Goal: Information Seeking & Learning: Check status

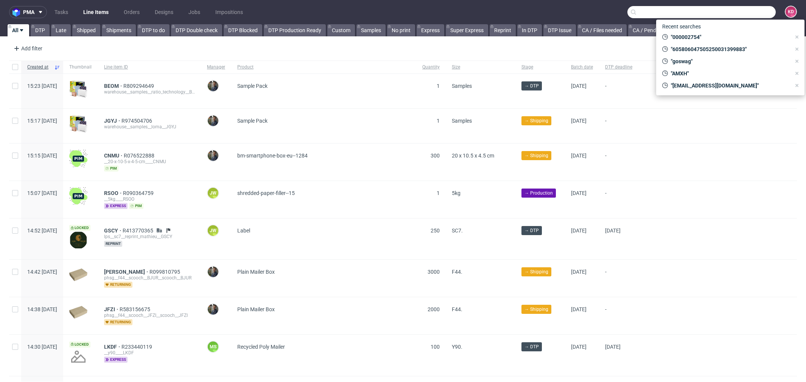
click at [756, 9] on input "text" at bounding box center [701, 12] width 148 height 12
paste input "605806937505250022634968"
type input "605806937505250022634968"
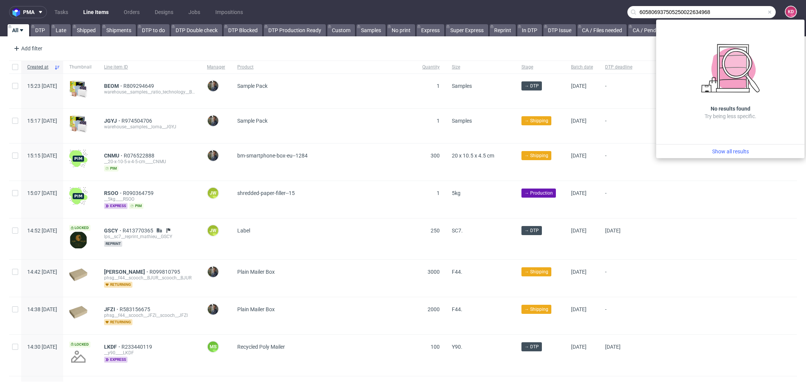
drag, startPoint x: 713, startPoint y: 18, endPoint x: 627, endPoint y: 12, distance: 86.4
click at [627, 12] on input "605806937505250022634968" at bounding box center [701, 12] width 148 height 12
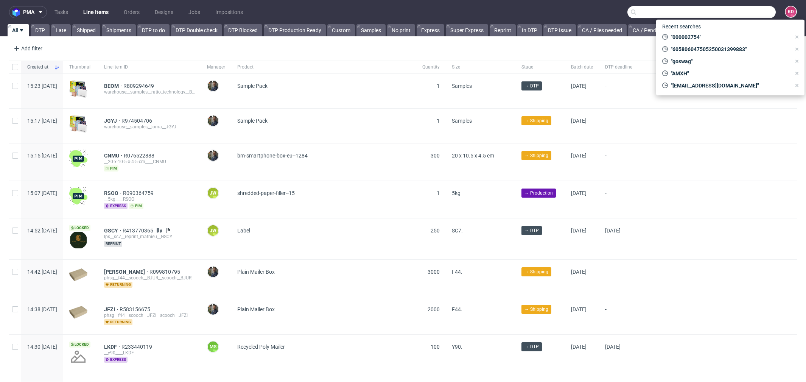
click at [387, 9] on nav "pma Tasks Line Items Orders Designs Jobs Impositions KD" at bounding box center [403, 12] width 806 height 24
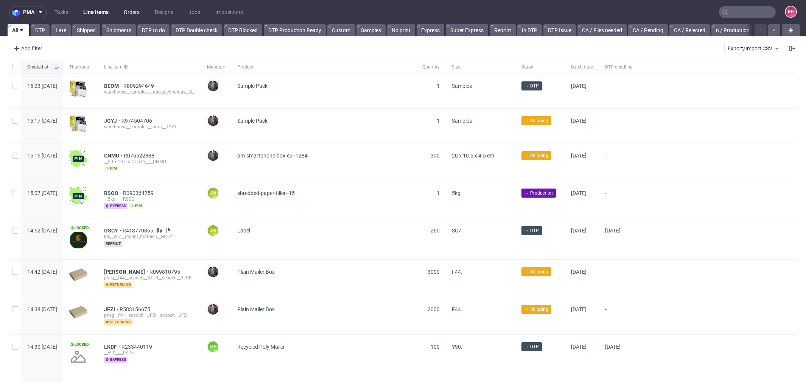
click at [129, 11] on link "Orders" at bounding box center [131, 12] width 25 height 12
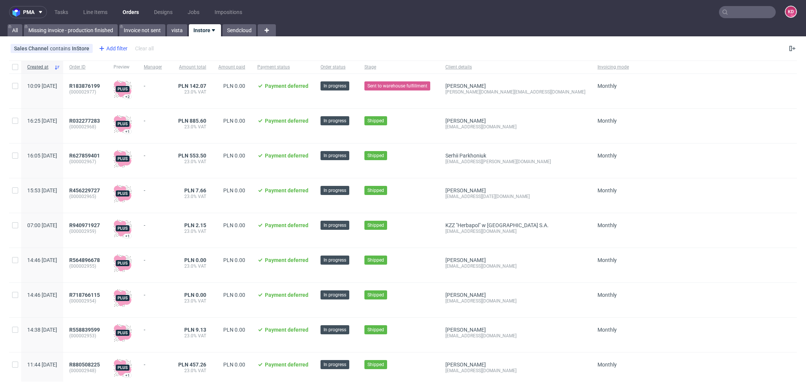
click at [118, 47] on div "Add filter" at bounding box center [112, 48] width 33 height 12
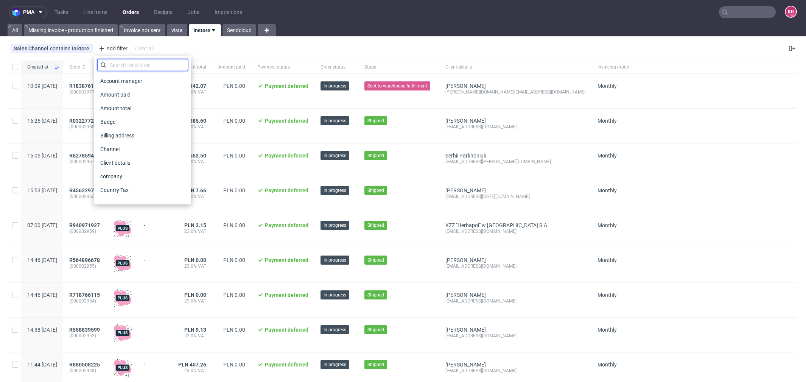
click at [122, 68] on input "text" at bounding box center [142, 65] width 91 height 12
type input "c"
click at [126, 108] on span "Client details" at bounding box center [116, 108] width 38 height 11
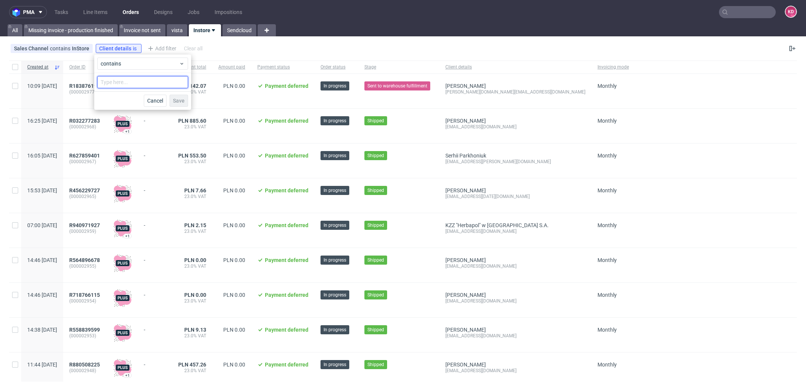
click at [122, 85] on input "text" at bounding box center [142, 82] width 91 height 12
paste input "605806937505250022634968"
type input "605806937505250022634968"
click at [185, 83] on span at bounding box center [181, 82] width 9 height 9
click at [117, 84] on input "text" at bounding box center [142, 82] width 91 height 12
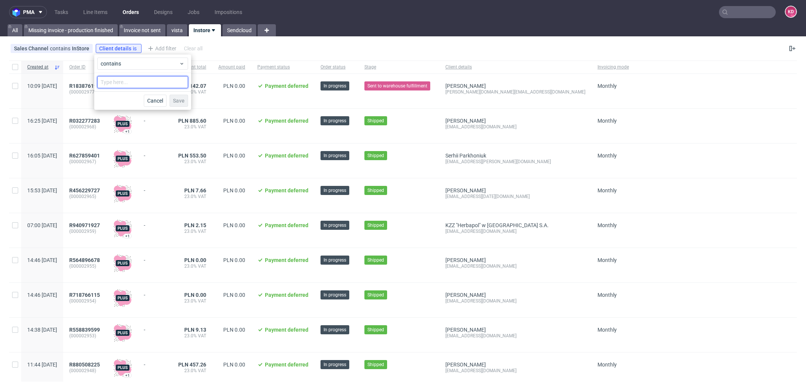
paste input "[EMAIL_ADDRESS][DOMAIN_NAME]"
type input "[EMAIL_ADDRESS][DOMAIN_NAME]"
click at [181, 96] on button "Save" at bounding box center [178, 101] width 19 height 12
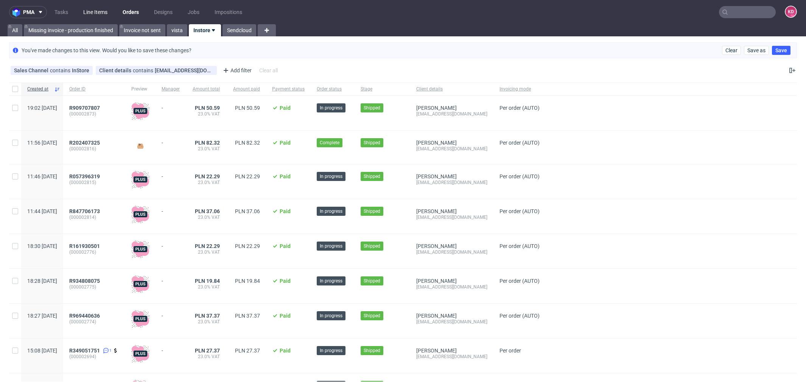
click at [89, 12] on link "Line Items" at bounding box center [95, 12] width 33 height 12
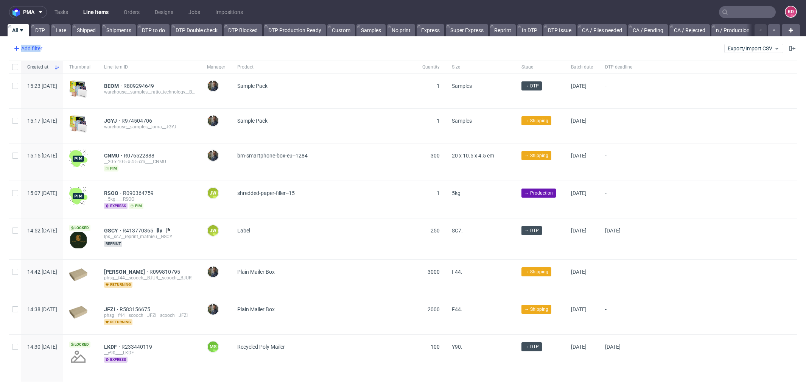
click at [40, 51] on div "Add filter" at bounding box center [27, 48] width 33 height 12
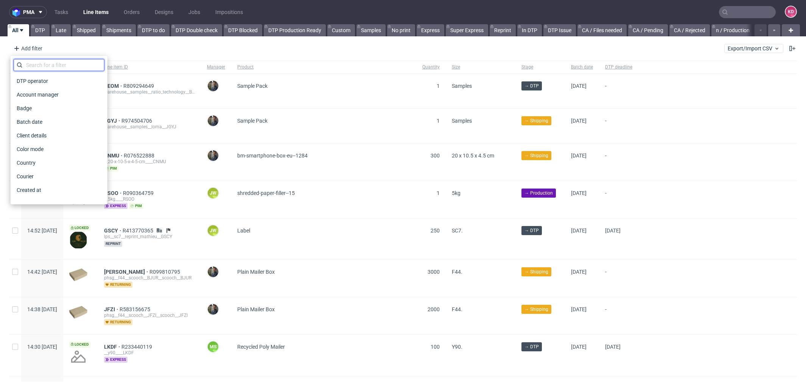
click at [53, 66] on input "text" at bounding box center [59, 65] width 91 height 12
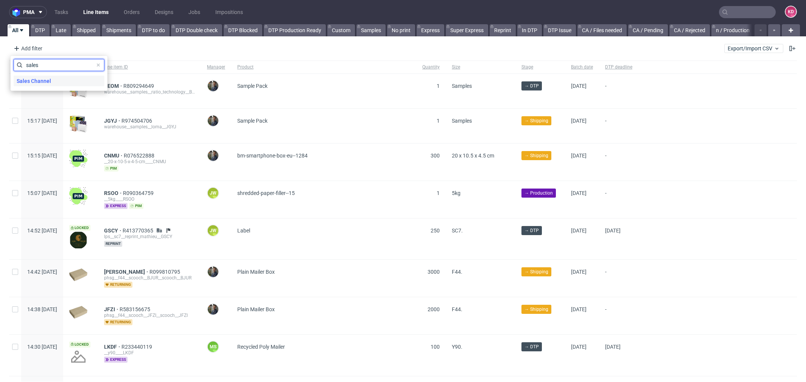
type input "sales"
click at [59, 78] on div "Sales Channel" at bounding box center [59, 81] width 91 height 11
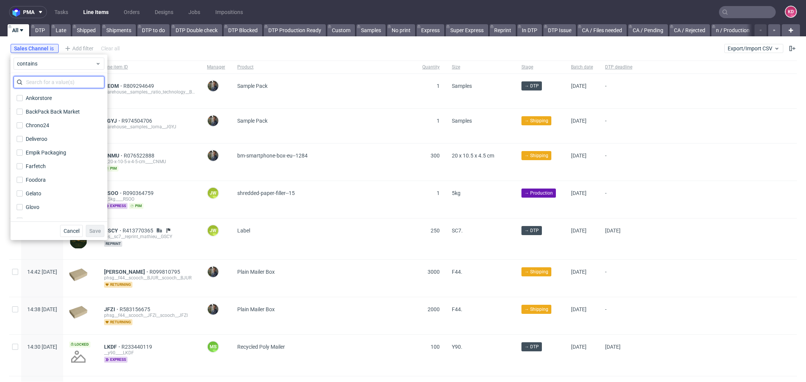
click at [64, 79] on input "text" at bounding box center [59, 82] width 91 height 12
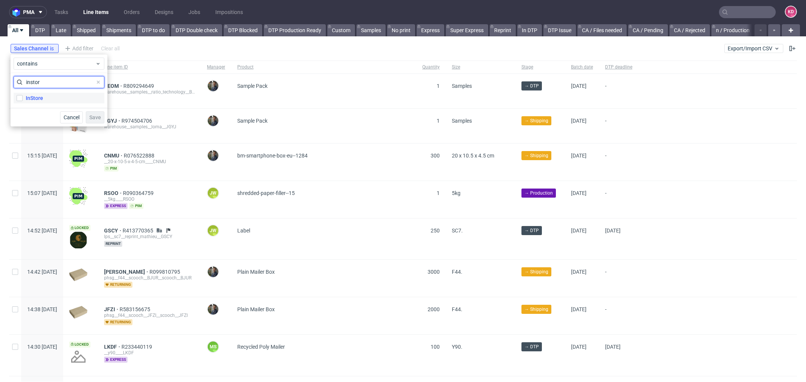
type input "instor"
click at [64, 93] on label "InStore" at bounding box center [59, 98] width 91 height 11
click at [23, 95] on input "InStore" at bounding box center [20, 98] width 6 height 6
checkbox input "true"
click at [90, 119] on span "Save" at bounding box center [95, 117] width 12 height 5
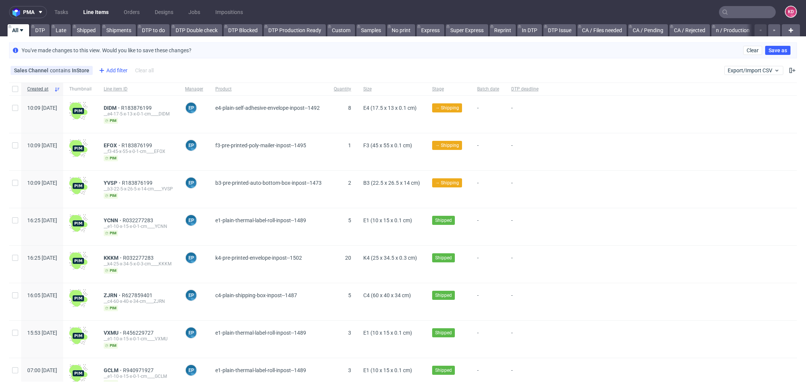
click at [107, 65] on div "Add filter" at bounding box center [112, 70] width 33 height 12
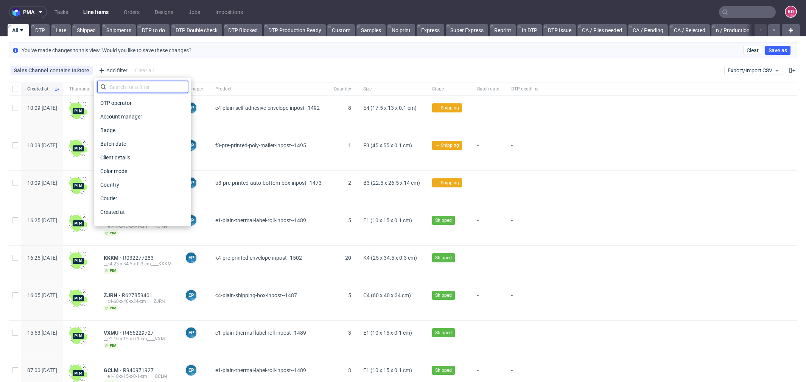
click at [120, 82] on input "text" at bounding box center [142, 87] width 91 height 12
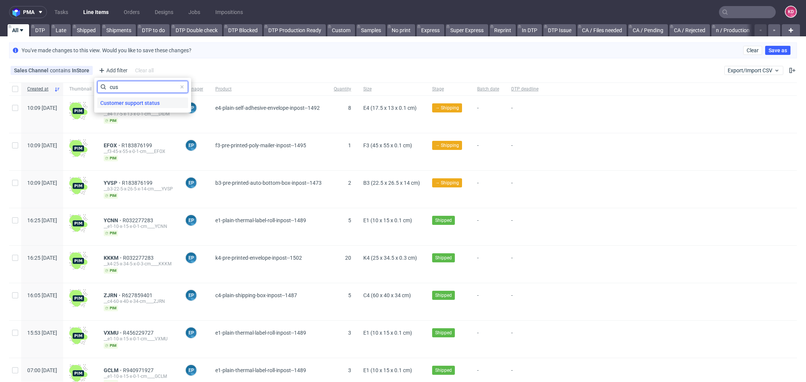
type input "cus"
click at [127, 101] on span "Customer support status" at bounding box center [129, 103] width 65 height 11
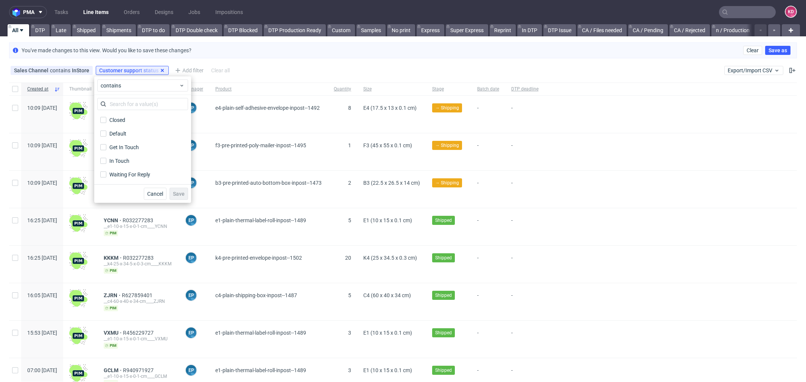
click at [162, 69] on icon at bounding box center [162, 70] width 6 height 6
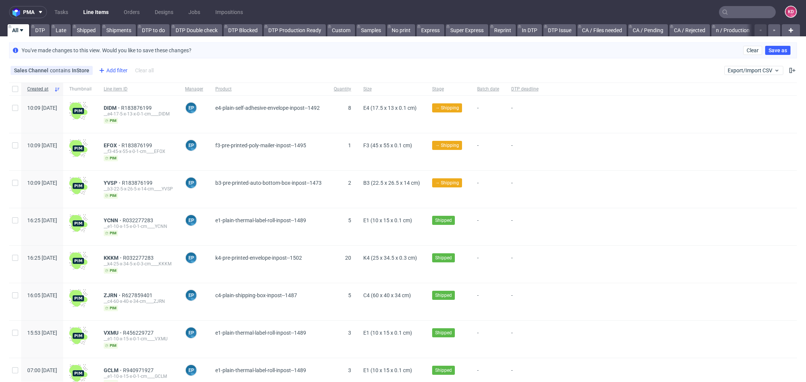
click at [112, 68] on div "Add filter" at bounding box center [112, 70] width 33 height 12
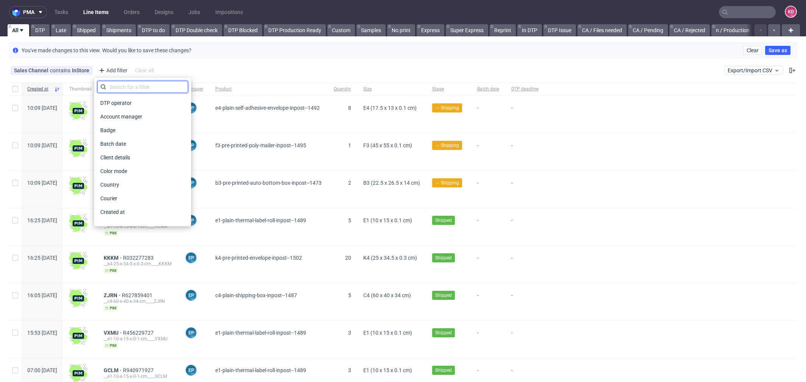
click at [121, 85] on input "text" at bounding box center [142, 87] width 91 height 12
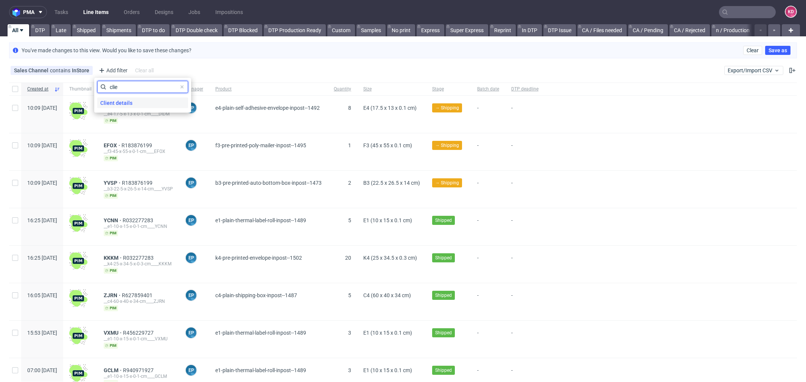
type input "clie"
click at [132, 104] on span "Client details" at bounding box center [116, 103] width 38 height 11
click at [132, 98] on input "text" at bounding box center [142, 104] width 91 height 12
paste input "[EMAIL_ADDRESS][DOMAIN_NAME]"
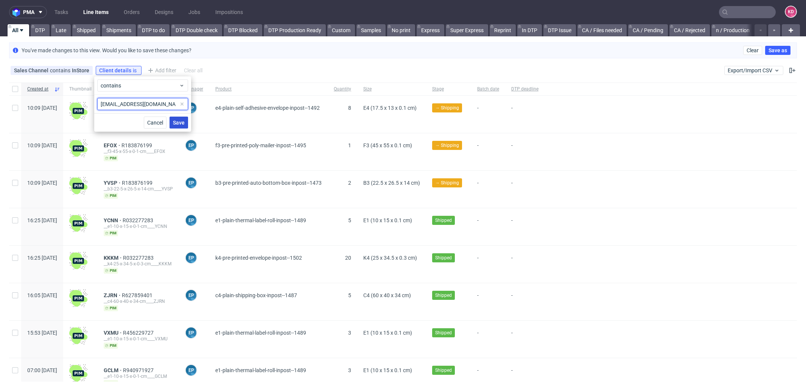
type input "[EMAIL_ADDRESS][DOMAIN_NAME]"
click at [172, 124] on button "Save" at bounding box center [178, 122] width 19 height 12
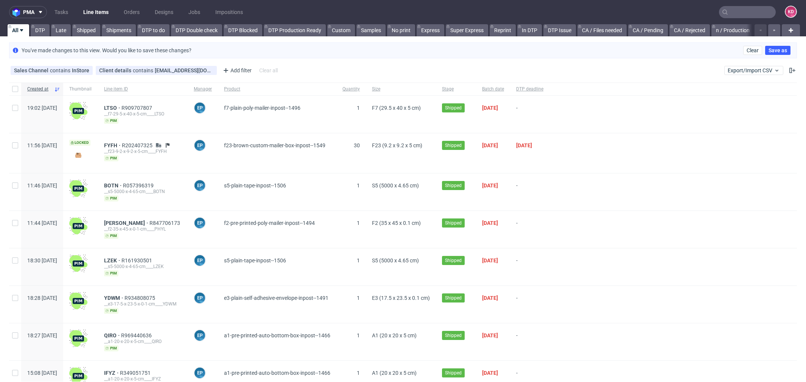
click at [787, 68] on div "Sales Channel contains InStore Client details contains [EMAIL_ADDRESS][DOMAIN_N…" at bounding box center [403, 70] width 806 height 18
click at [787, 68] on button at bounding box center [791, 70] width 9 height 9
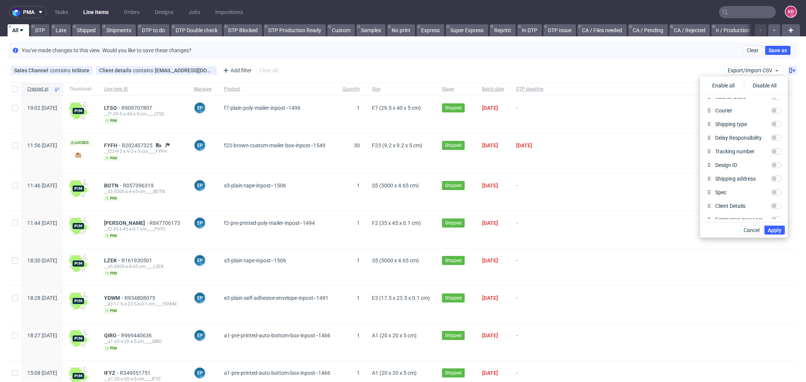
scroll to position [310, 0]
click at [774, 149] on input "Tracking number" at bounding box center [776, 150] width 11 height 6
checkbox input "true"
click at [777, 231] on span "Apply" at bounding box center [774, 229] width 14 height 5
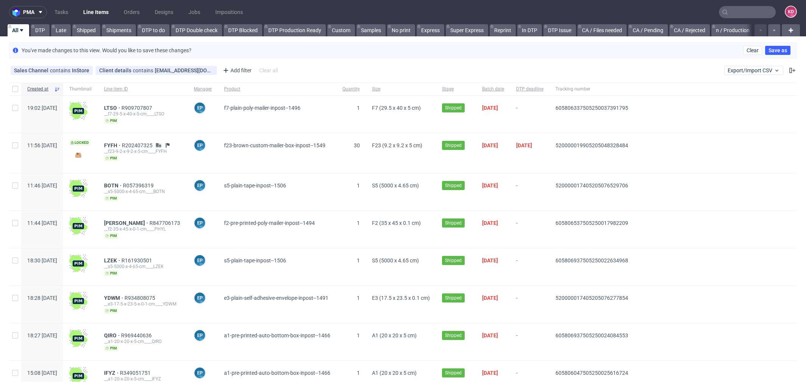
click at [543, 263] on span "-" at bounding box center [529, 266] width 27 height 19
click at [773, 30] on use "button" at bounding box center [774, 31] width 2 height 2
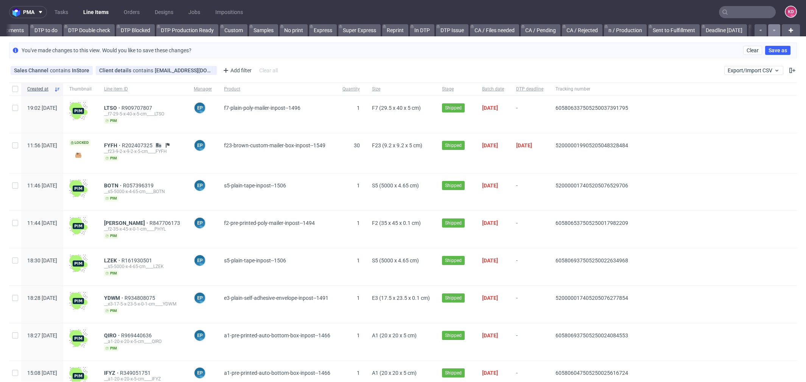
click at [773, 30] on use "button" at bounding box center [774, 31] width 2 height 2
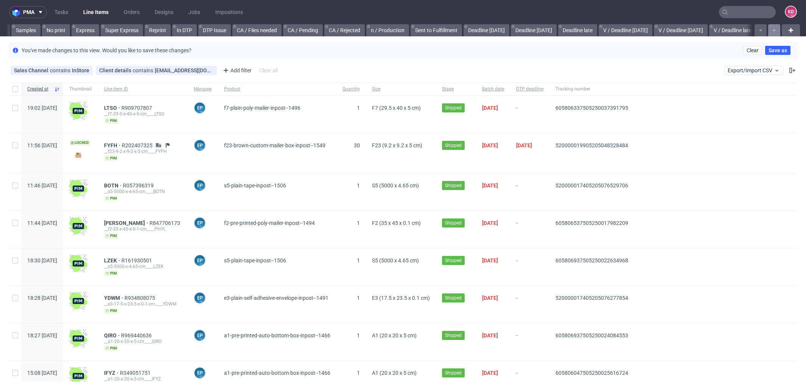
click at [773, 30] on use "button" at bounding box center [774, 31] width 2 height 2
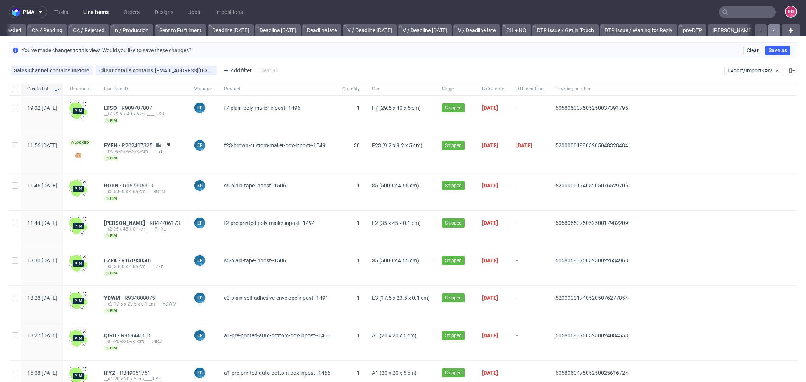
click at [773, 30] on use "button" at bounding box center [774, 31] width 2 height 2
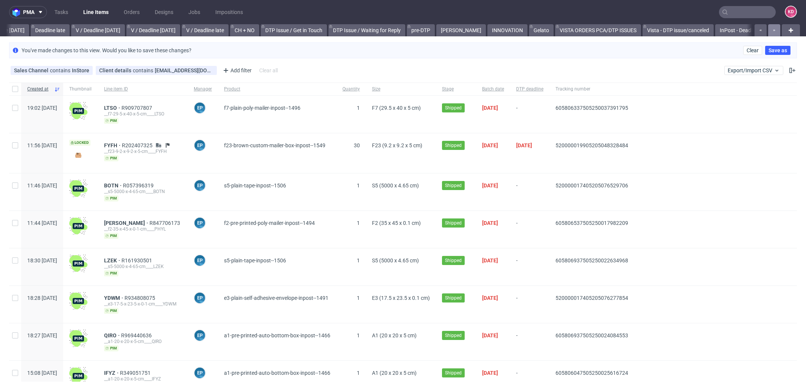
click at [773, 30] on use "button" at bounding box center [774, 31] width 2 height 2
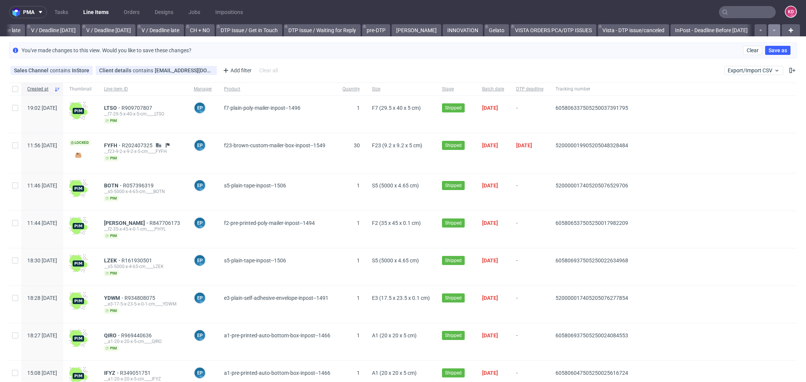
click at [773, 30] on use "button" at bounding box center [774, 31] width 2 height 2
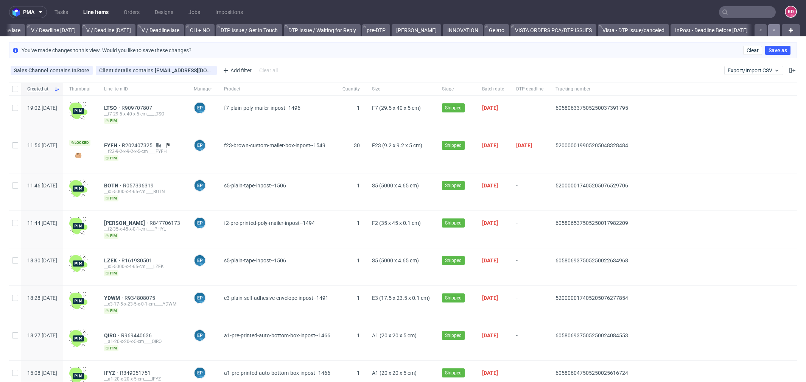
click at [773, 30] on use "button" at bounding box center [774, 31] width 2 height 2
click at [768, 32] on button "button" at bounding box center [774, 30] width 12 height 12
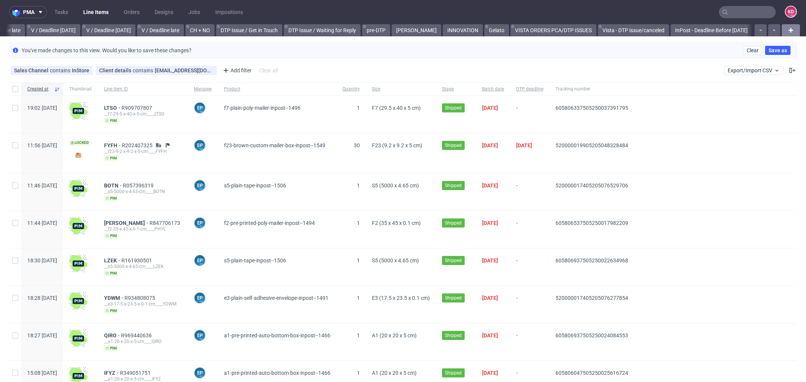
click at [786, 31] on icon at bounding box center [790, 30] width 9 height 9
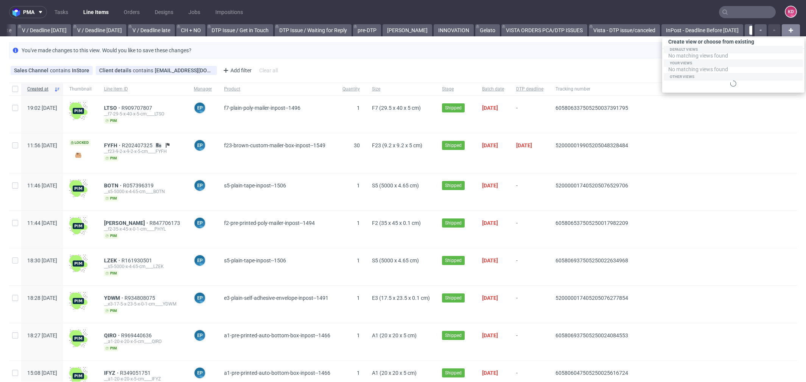
scroll to position [0, 991]
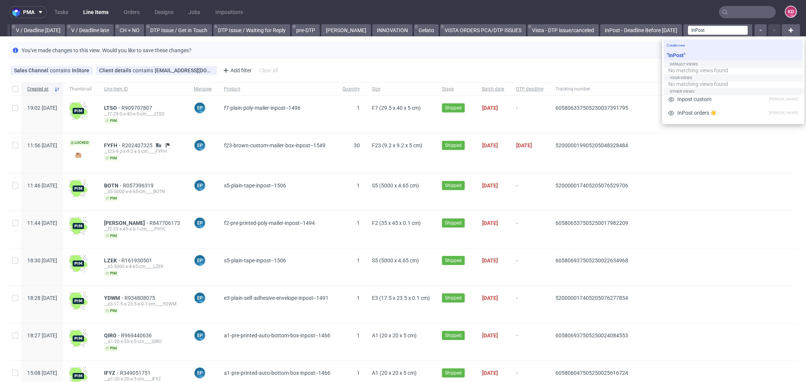
type input "InPost"
click at [692, 53] on div ""InPost"" at bounding box center [732, 56] width 139 height 12
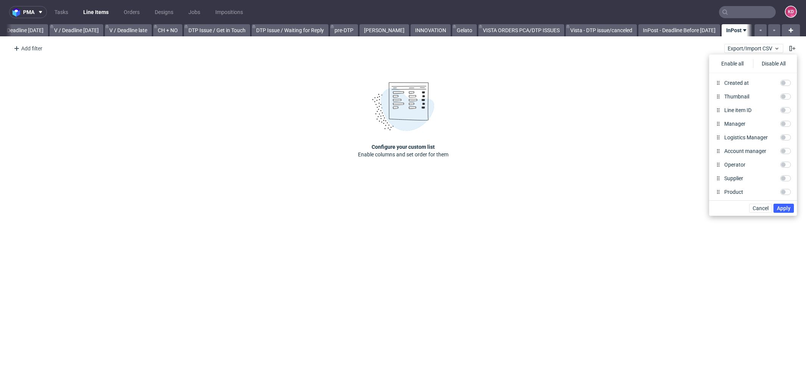
scroll to position [0, 943]
click at [697, 49] on div "Add filter Hide filters Clear all Export/Import CSV" at bounding box center [403, 48] width 806 height 18
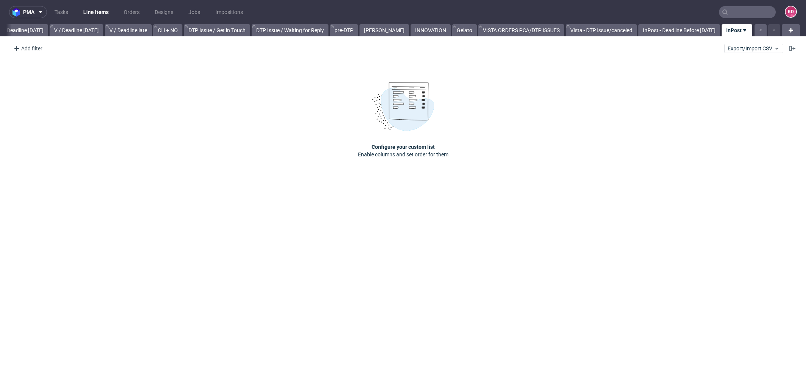
click at [744, 30] on use at bounding box center [744, 30] width 3 height 2
click at [666, 76] on div "Configure your custom list Enable columns and set order for them" at bounding box center [403, 119] width 806 height 125
click at [794, 50] on icon at bounding box center [792, 48] width 6 height 6
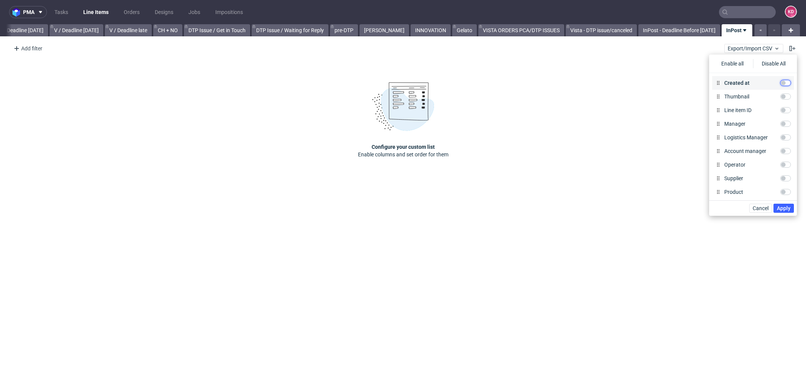
click at [786, 82] on input "Created at" at bounding box center [785, 83] width 11 height 6
checkbox input "true"
click at [787, 108] on input "Line item ID" at bounding box center [785, 110] width 11 height 6
checkbox input "true"
click at [787, 97] on input "Thumbnail" at bounding box center [785, 96] width 11 height 6
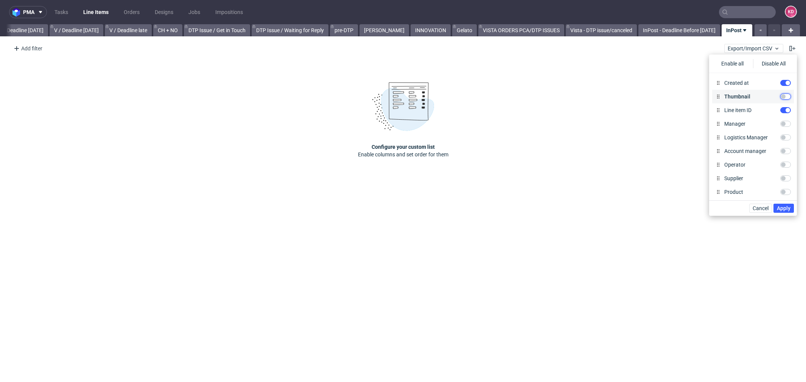
checkbox input "true"
click at [786, 123] on input "Manager" at bounding box center [785, 124] width 11 height 6
checkbox input "true"
click at [787, 138] on input "Logistics Manager" at bounding box center [785, 137] width 11 height 6
checkbox input "true"
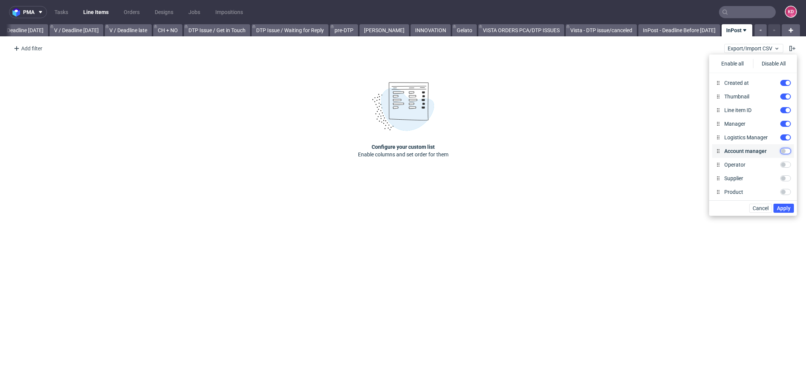
click at [785, 151] on input "Account manager" at bounding box center [785, 151] width 11 height 6
checkbox input "true"
click at [786, 138] on input "Logistics Manager" at bounding box center [785, 137] width 11 height 6
checkbox input "false"
click at [786, 152] on input "Account manager" at bounding box center [785, 151] width 11 height 6
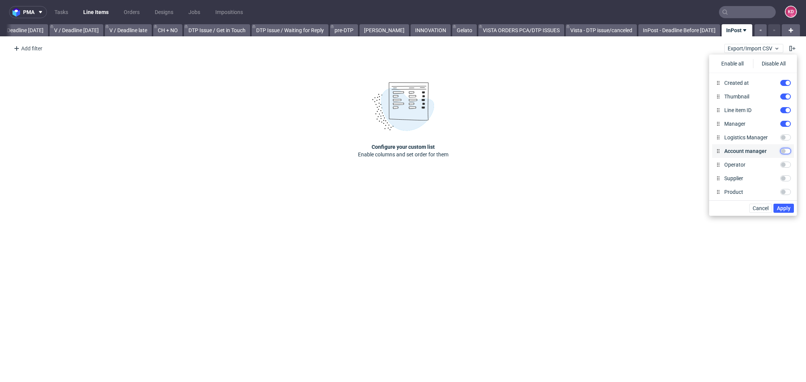
checkbox input "false"
click at [784, 179] on input "Supplier" at bounding box center [785, 178] width 11 height 6
checkbox input "true"
click at [782, 167] on input "Product" at bounding box center [785, 169] width 11 height 6
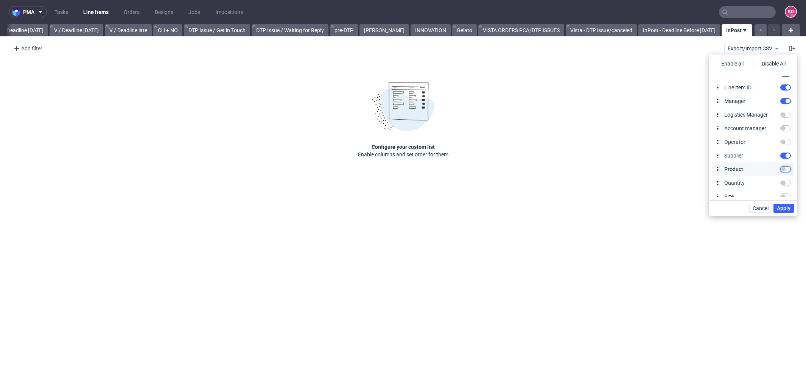
checkbox input "true"
click at [782, 181] on input "Quantity" at bounding box center [785, 183] width 11 height 6
checkbox input "true"
click at [782, 146] on input "Size" at bounding box center [785, 146] width 11 height 6
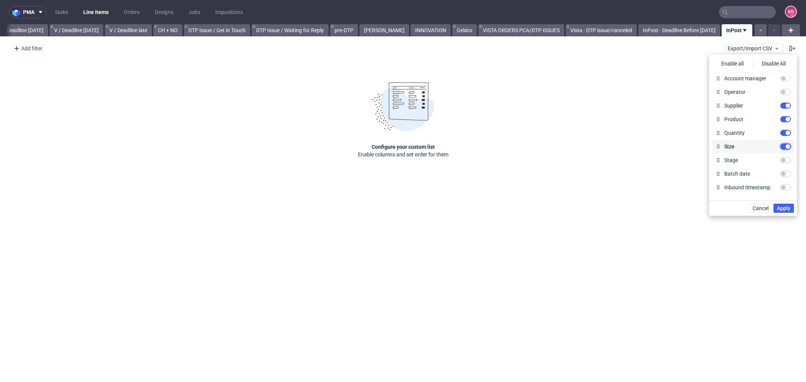
click at [782, 146] on input "Size" at bounding box center [785, 146] width 11 height 6
checkbox input "false"
click at [782, 159] on input "Stage" at bounding box center [785, 160] width 11 height 6
checkbox input "true"
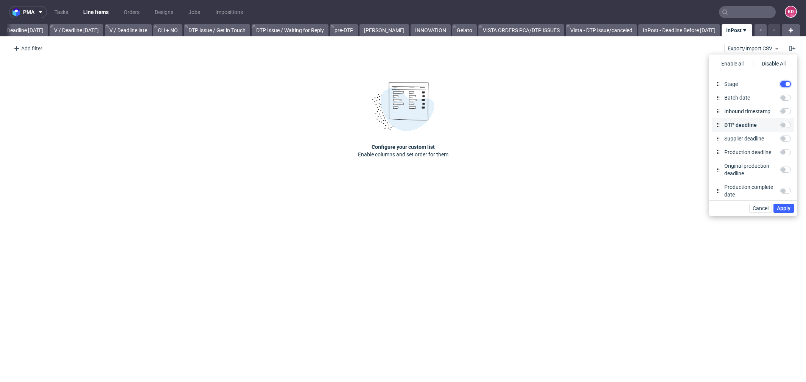
scroll to position [149, 0]
click at [786, 149] on input "Production deadline" at bounding box center [785, 152] width 11 height 6
checkbox input "true"
click at [783, 118] on input "Supplier deadline" at bounding box center [785, 119] width 11 height 6
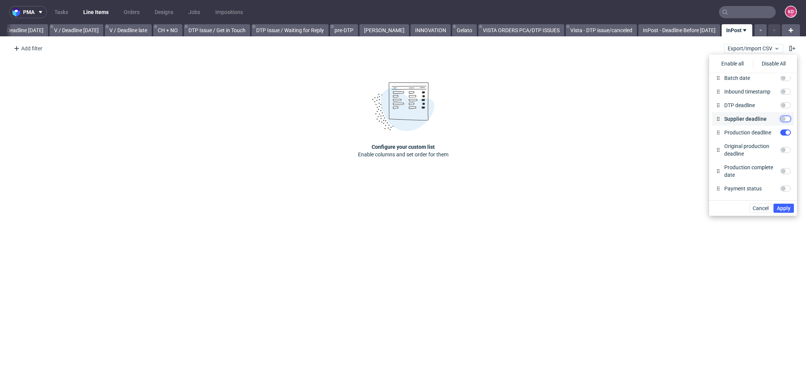
checkbox input "true"
click at [781, 161] on input "Courier" at bounding box center [785, 163] width 11 height 6
checkbox input "true"
click at [781, 147] on input "Tracking number" at bounding box center [785, 147] width 11 height 6
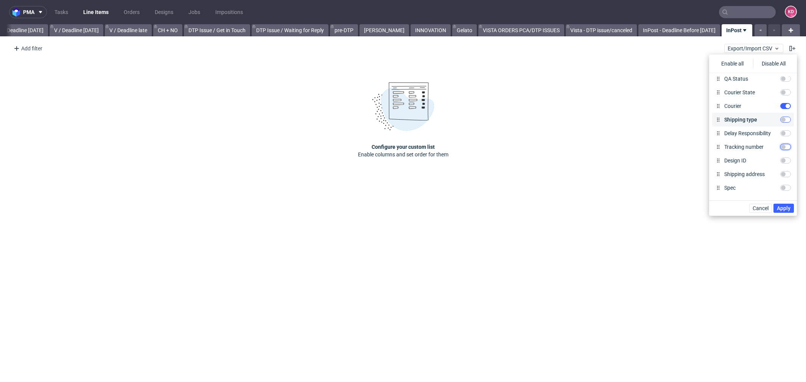
checkbox input "true"
click at [786, 206] on span "Apply" at bounding box center [783, 207] width 14 height 5
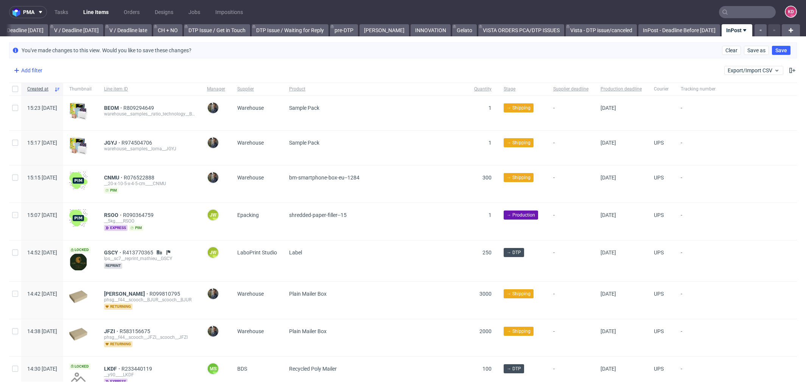
click at [19, 70] on icon at bounding box center [16, 70] width 9 height 9
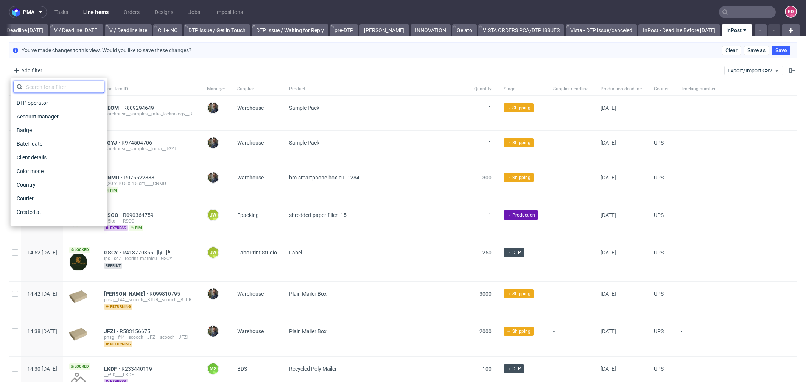
click at [57, 84] on input "text" at bounding box center [59, 87] width 91 height 12
type input "i"
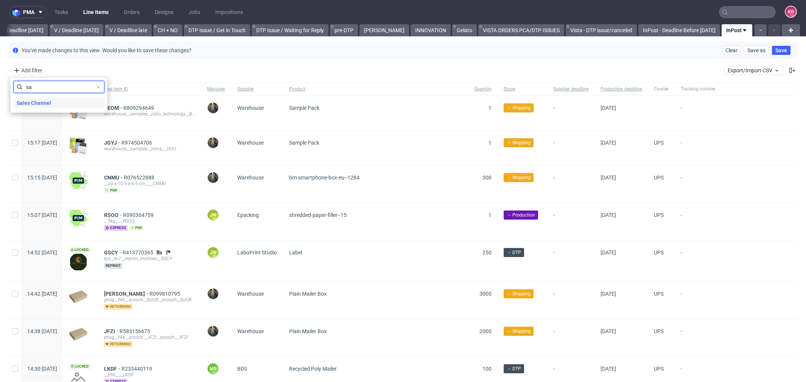
type input "sa"
click at [54, 102] on div "Sales Channel" at bounding box center [59, 103] width 91 height 11
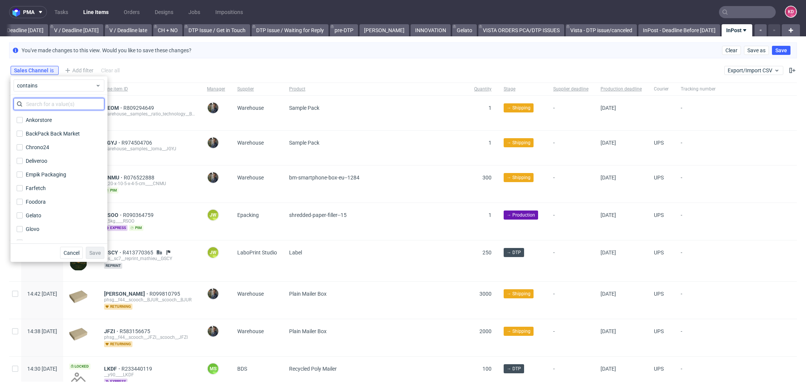
click at [56, 103] on input "text" at bounding box center [59, 104] width 91 height 12
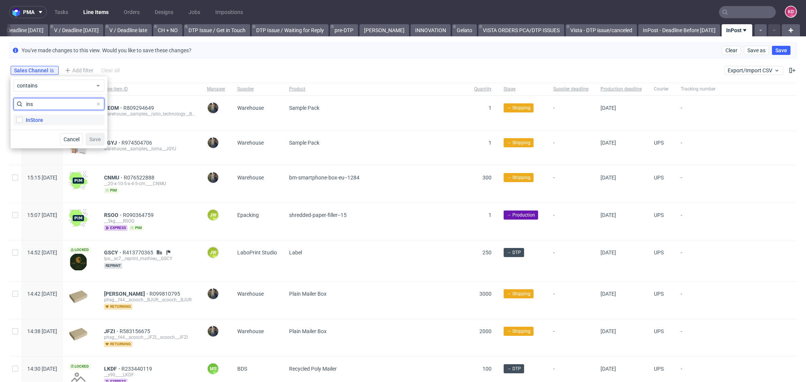
type input "ins"
click at [62, 121] on label "InStore" at bounding box center [59, 120] width 91 height 11
click at [23, 121] on input "InStore" at bounding box center [20, 120] width 6 height 6
checkbox input "true"
click at [92, 140] on span "Save" at bounding box center [95, 139] width 12 height 5
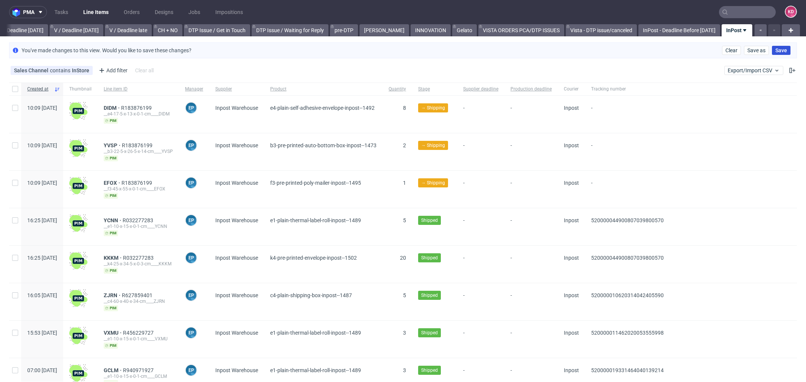
click at [775, 49] on span "Save" at bounding box center [781, 50] width 12 height 5
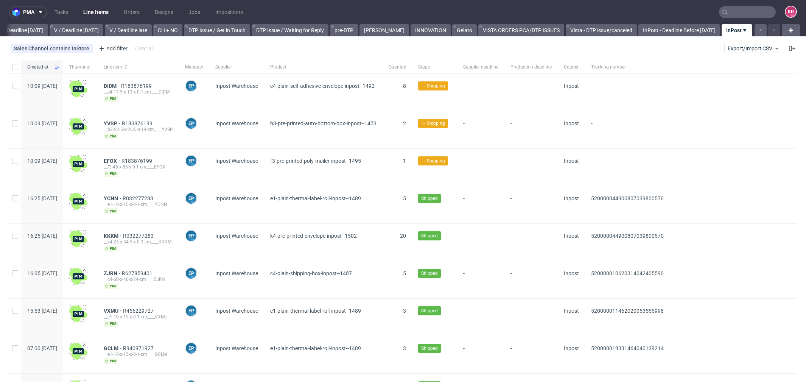
scroll to position [0, 952]
click at [114, 45] on div "Add filter" at bounding box center [112, 48] width 33 height 12
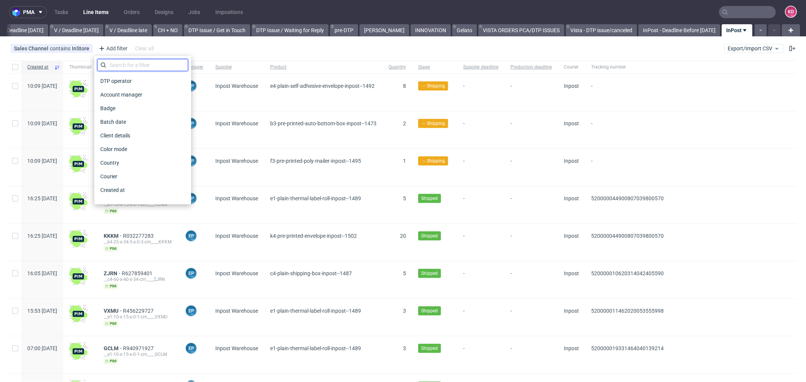
click at [124, 64] on input "text" at bounding box center [142, 65] width 91 height 12
type input "i"
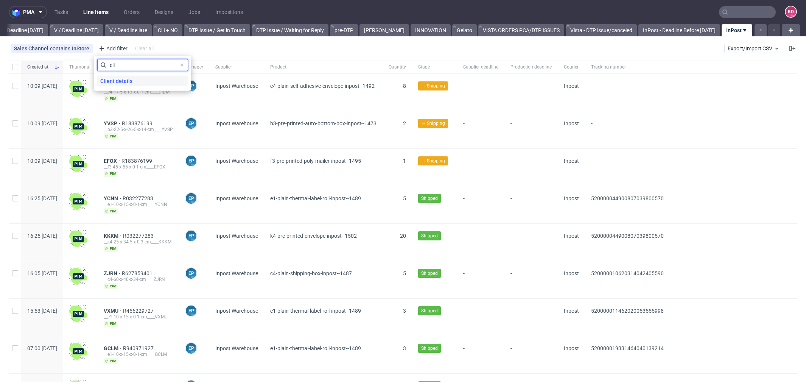
type input "cli"
click at [131, 77] on span "Client details" at bounding box center [116, 81] width 38 height 11
click at [148, 76] on input "text" at bounding box center [142, 82] width 91 height 12
type input "[EMAIL_ADDRESS][DOMAIN_NAME]"
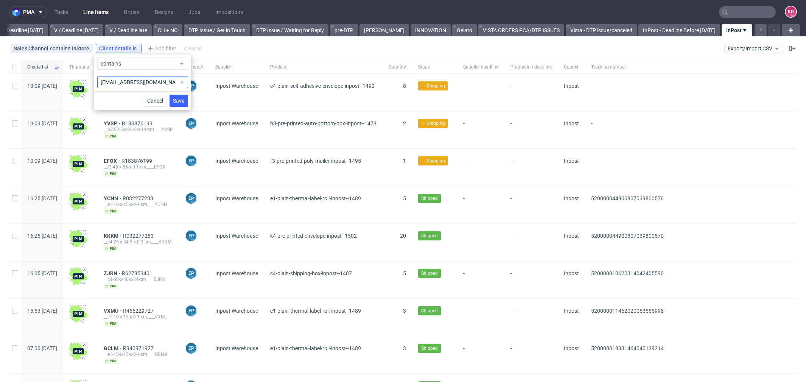
scroll to position [0, 943]
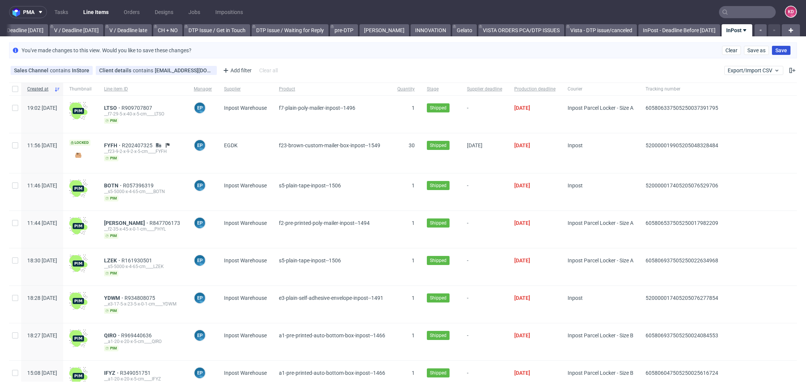
click at [775, 50] on span "Save" at bounding box center [781, 50] width 12 height 5
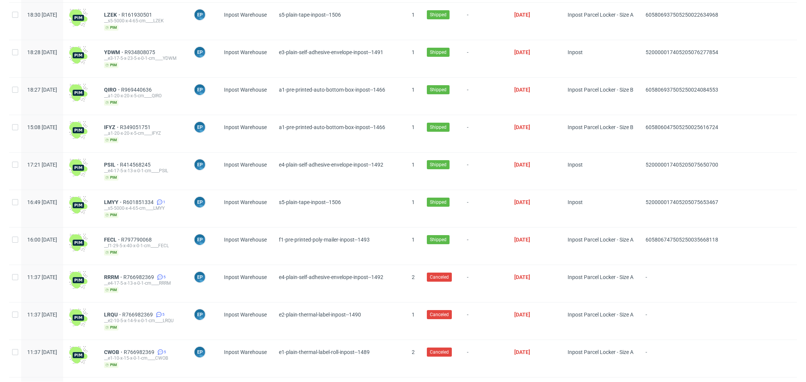
scroll to position [0, 0]
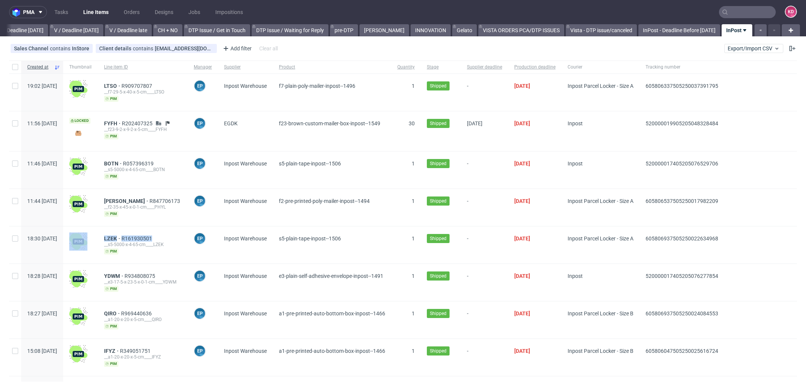
drag, startPoint x: 182, startPoint y: 236, endPoint x: 114, endPoint y: 236, distance: 67.3
click at [114, 236] on div "18:30 [DATE] LZEK R161930501 __s5-5000-x-4-65-cm____LZEK pim EP [PERSON_NAME] I…" at bounding box center [402, 244] width 787 height 37
copy div "LZEK R161930501"
click at [182, 241] on div "__s5-5000-x-4-65-cm____LZEK" at bounding box center [143, 244] width 78 height 6
drag, startPoint x: 182, startPoint y: 235, endPoint x: 146, endPoint y: 237, distance: 36.4
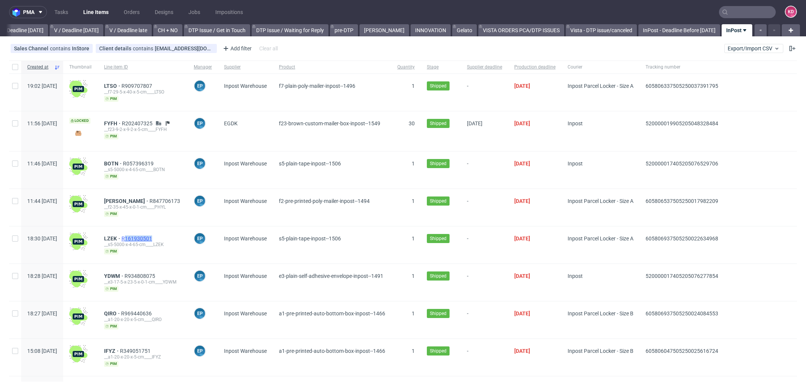
click at [146, 237] on div "LZEK R161930501" at bounding box center [143, 238] width 78 height 6
copy span "161930501"
drag, startPoint x: 124, startPoint y: 237, endPoint x: 139, endPoint y: 237, distance: 15.1
click at [139, 237] on div "LZEK R161930501 __s5-5000-x-4-65-cm____LZEK pim" at bounding box center [143, 244] width 90 height 37
copy span "LZEK"
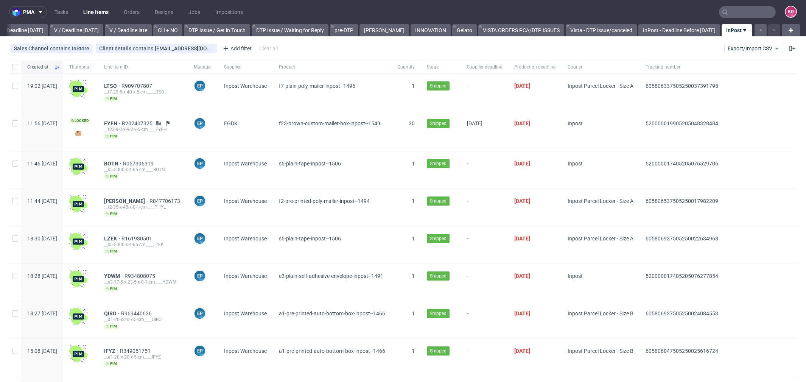
click at [380, 121] on span "f23-brown-custom-mailer-box-inpost--1549" at bounding box center [329, 123] width 101 height 6
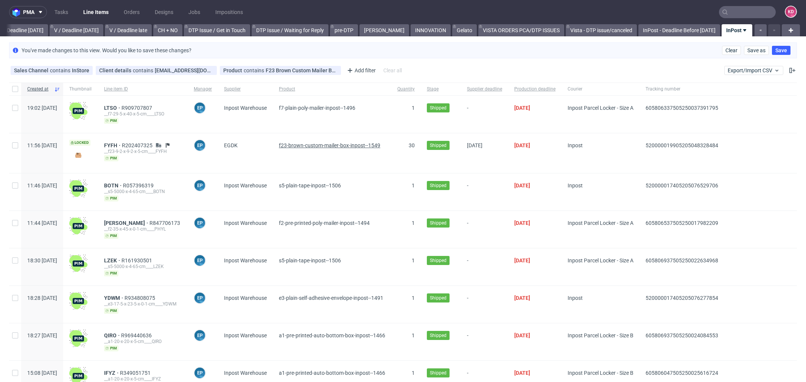
scroll to position [0, 943]
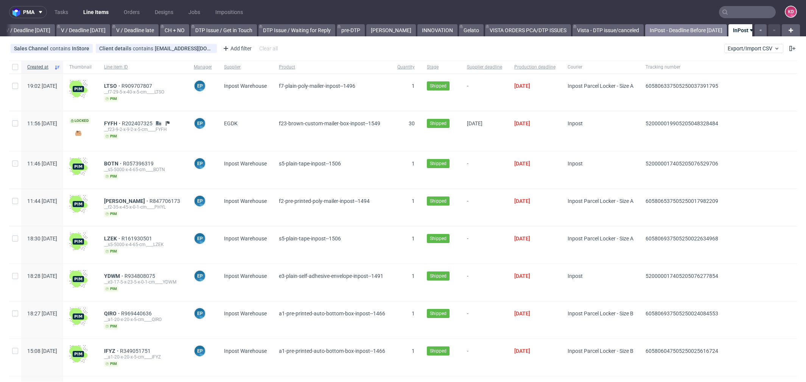
scroll to position [0, 952]
click at [311, 48] on div "Sales Channel contains InStore Client details contains [EMAIL_ADDRESS][DOMAIN_N…" at bounding box center [403, 48] width 806 height 18
drag, startPoint x: 180, startPoint y: 309, endPoint x: 143, endPoint y: 311, distance: 36.7
click at [143, 311] on div "QIRO R969440636" at bounding box center [143, 313] width 78 height 6
copy div "R969440636"
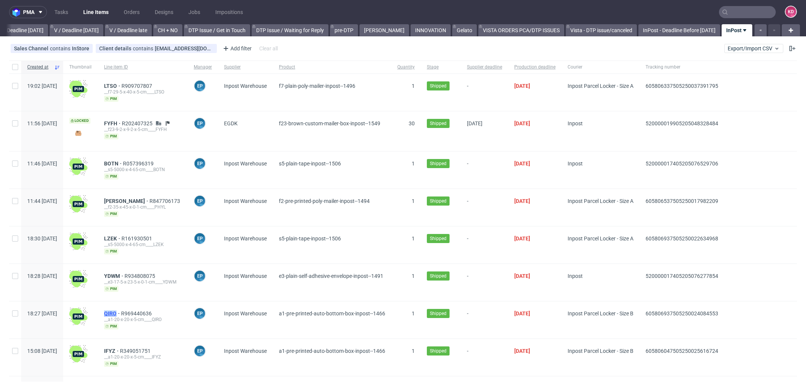
drag, startPoint x: 122, startPoint y: 313, endPoint x: 138, endPoint y: 311, distance: 15.6
click at [138, 311] on div "QIRO R969440636 __a1-20-x-20-x-5-cm____QIRO pim" at bounding box center [143, 319] width 90 height 37
copy span "QIRO"
drag, startPoint x: 182, startPoint y: 346, endPoint x: 143, endPoint y: 349, distance: 39.4
click at [143, 349] on div "IFYZ R349051751" at bounding box center [143, 351] width 78 height 6
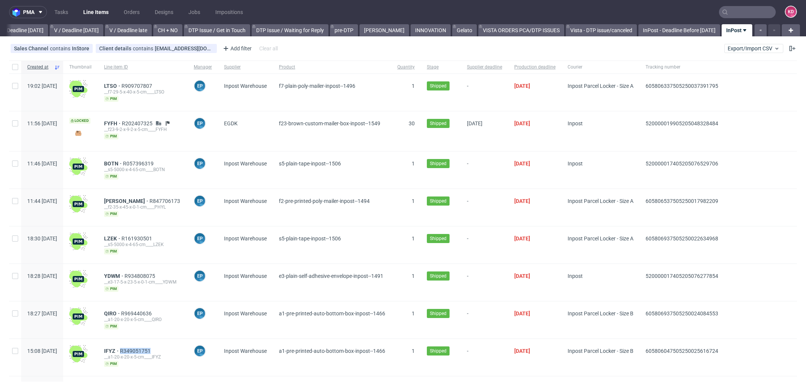
copy span "R349051751"
drag, startPoint x: 122, startPoint y: 349, endPoint x: 137, endPoint y: 349, distance: 15.1
click at [137, 349] on div "IFYZ R349051751 __a1-20-x-20-x-5-cm____IFYZ pim" at bounding box center [143, 356] width 90 height 37
copy span "IFYZ"
click at [158, 46] on div "Client details contains [EMAIL_ADDRESS][DOMAIN_NAME]" at bounding box center [156, 48] width 114 height 6
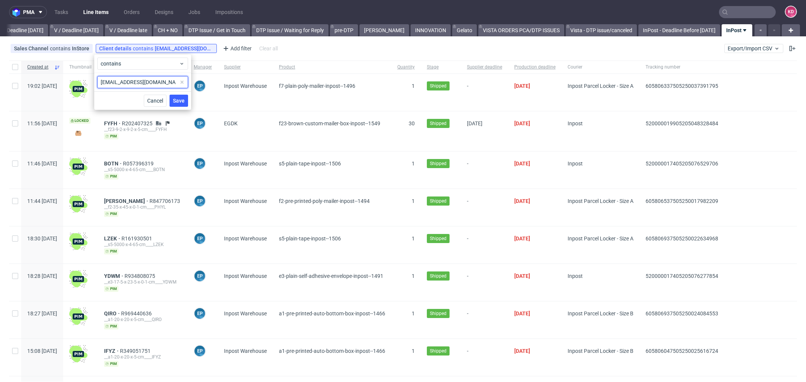
click at [160, 83] on input "[EMAIL_ADDRESS][DOMAIN_NAME]" at bounding box center [142, 82] width 91 height 12
click at [186, 84] on span at bounding box center [181, 82] width 9 height 9
click at [167, 84] on input "text" at bounding box center [142, 82] width 91 height 12
paste input "[EMAIL_ADDRESS][DOMAIN_NAME]"
type input "[EMAIL_ADDRESS][DOMAIN_NAME]"
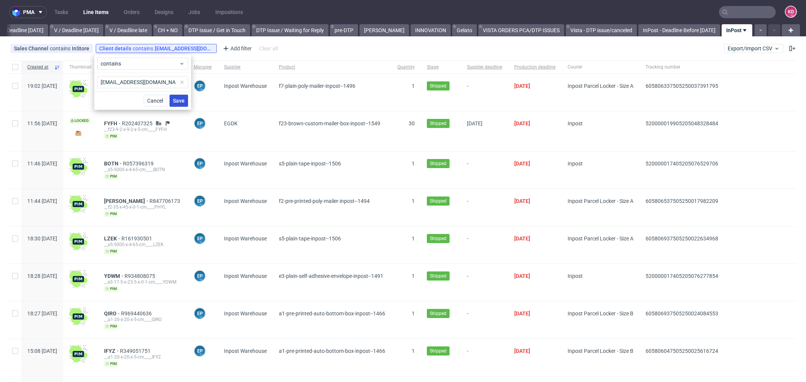
click at [180, 102] on span "Save" at bounding box center [179, 100] width 12 height 5
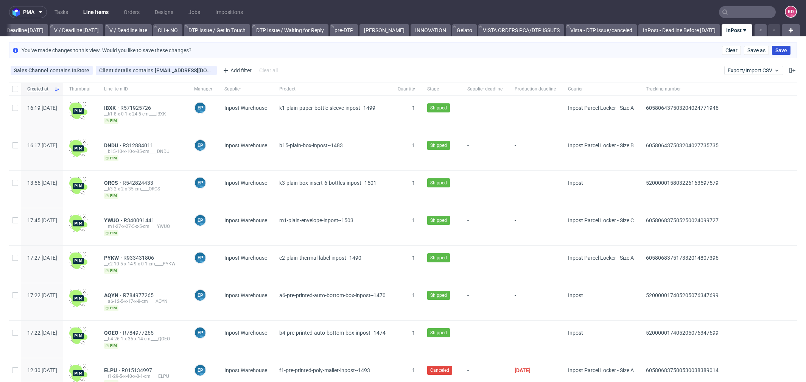
click at [774, 47] on button "Save" at bounding box center [781, 50] width 19 height 9
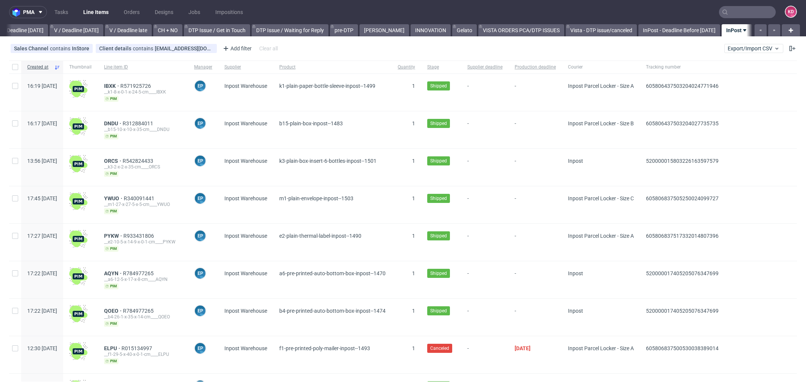
scroll to position [0, 952]
drag, startPoint x: 180, startPoint y: 341, endPoint x: 175, endPoint y: 344, distance: 5.8
click at [175, 345] on div "ELPU R015134997" at bounding box center [143, 348] width 78 height 6
copy span "R015134997"
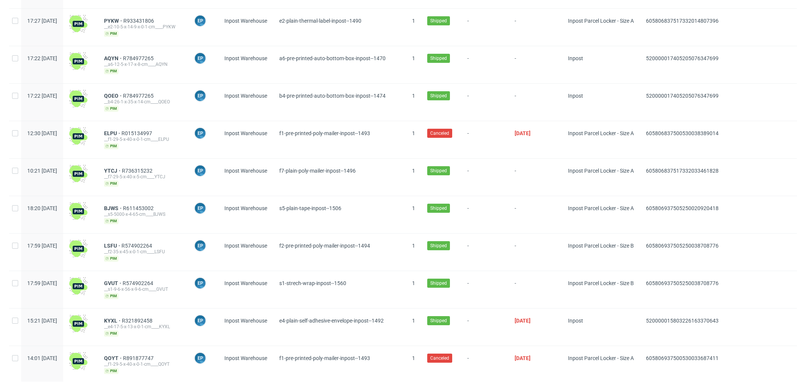
scroll to position [214, 0]
drag, startPoint x: 181, startPoint y: 241, endPoint x: 144, endPoint y: 242, distance: 37.4
click at [144, 243] on div "LSFU R574902264" at bounding box center [143, 246] width 78 height 6
copy span "R574902264"
drag, startPoint x: 180, startPoint y: 204, endPoint x: 146, endPoint y: 205, distance: 33.7
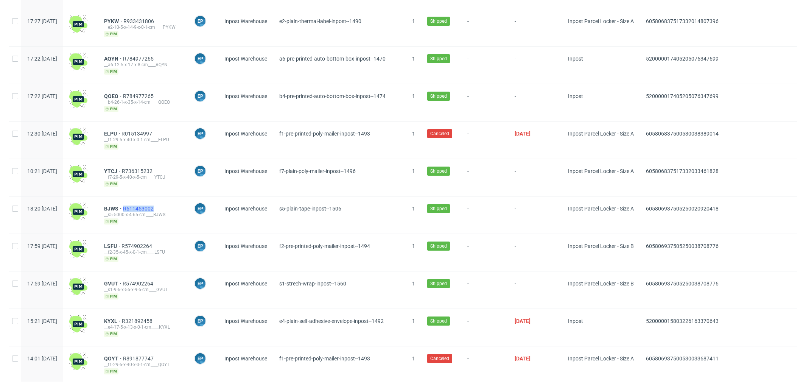
click at [146, 205] on div "BJWS R611453002" at bounding box center [143, 208] width 78 height 6
copy span "R611453002"
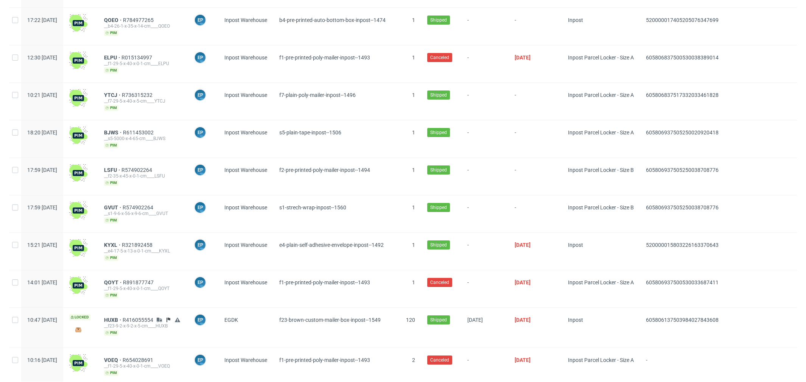
scroll to position [293, 0]
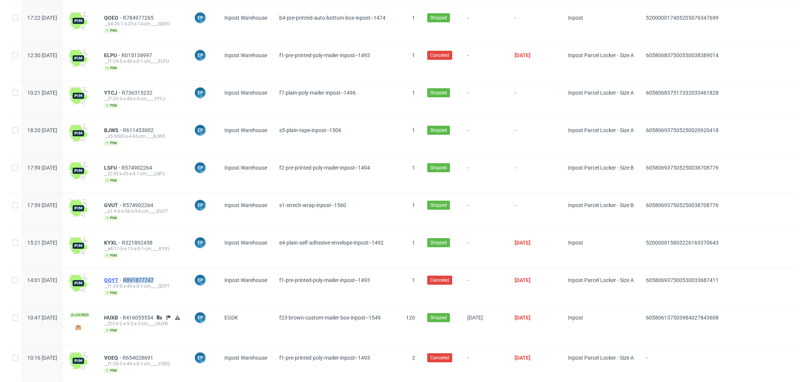
drag, startPoint x: 183, startPoint y: 271, endPoint x: 144, endPoint y: 273, distance: 38.6
click at [144, 277] on div "QOYT R891877747" at bounding box center [143, 280] width 78 height 6
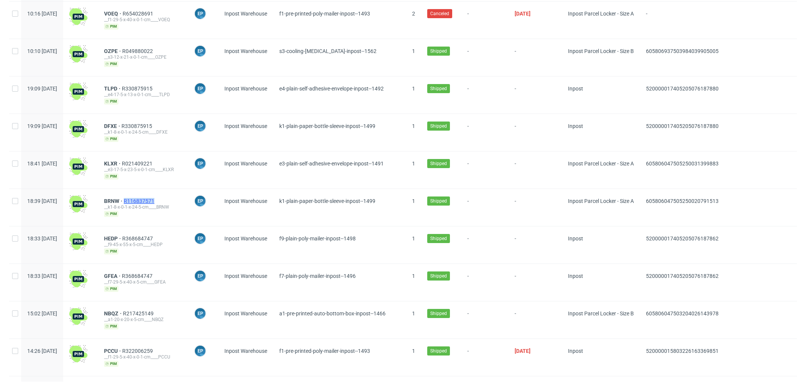
drag, startPoint x: 186, startPoint y: 189, endPoint x: 147, endPoint y: 191, distance: 39.0
click at [147, 198] on div "BRNW R116837571" at bounding box center [143, 201] width 78 height 6
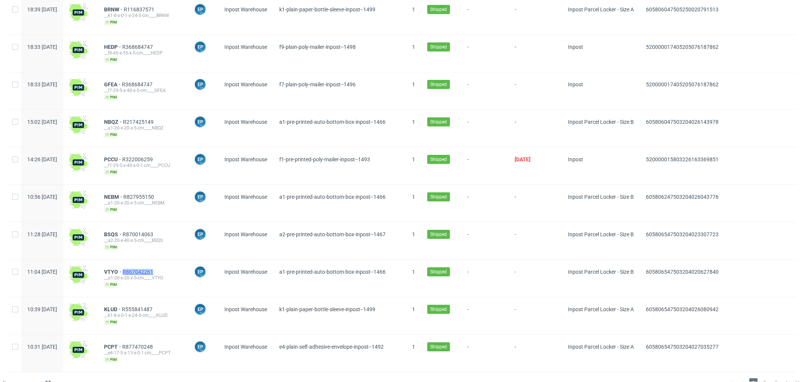
drag, startPoint x: 182, startPoint y: 259, endPoint x: 146, endPoint y: 259, distance: 35.9
click at [146, 269] on div "VTYO R867042261" at bounding box center [143, 272] width 78 height 6
drag, startPoint x: 183, startPoint y: 220, endPoint x: 146, endPoint y: 222, distance: 37.1
click at [146, 231] on div "BSQS R870014063" at bounding box center [143, 234] width 78 height 6
drag, startPoint x: 182, startPoint y: 296, endPoint x: 145, endPoint y: 296, distance: 37.1
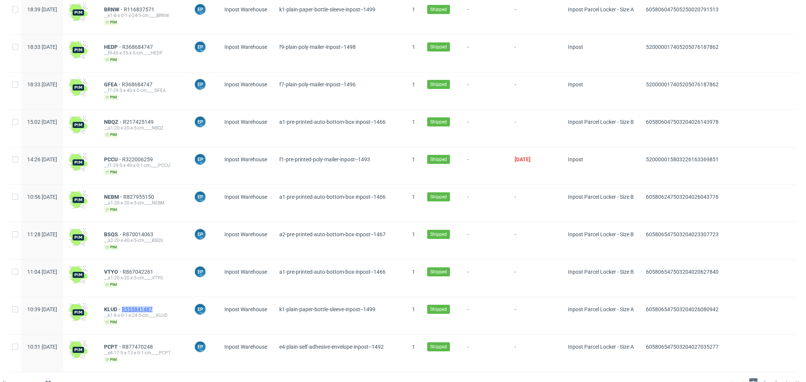
click at [145, 306] on div "KLUD R555841487" at bounding box center [143, 309] width 78 height 6
click at [54, 377] on div "30" at bounding box center [47, 382] width 14 height 11
click at [58, 350] on div "120" at bounding box center [51, 350] width 15 height 11
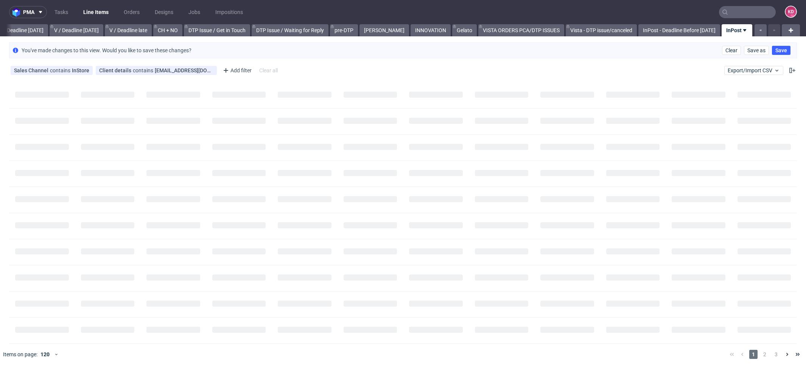
scroll to position [0, 943]
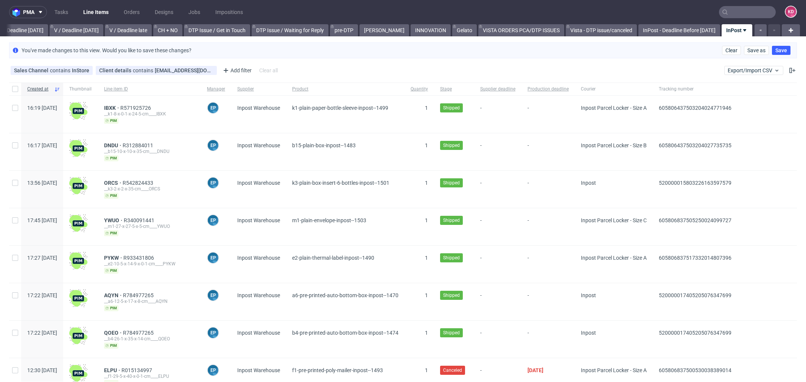
click at [400, 70] on div "Sales Channel contains InStore Client details contains [EMAIL_ADDRESS][DOMAIN_N…" at bounding box center [403, 70] width 806 height 18
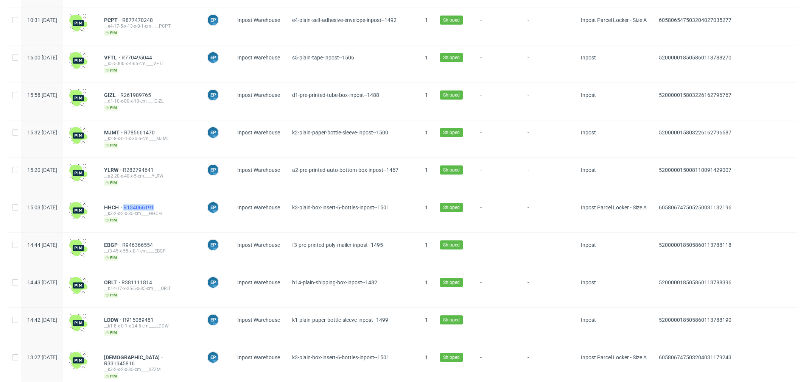
drag, startPoint x: 179, startPoint y: 190, endPoint x: 146, endPoint y: 191, distance: 32.5
click at [146, 204] on div "HHCH R134066191" at bounding box center [149, 207] width 91 height 6
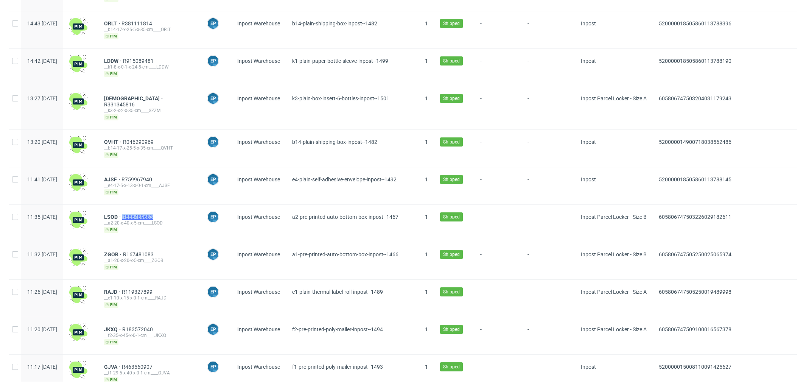
drag, startPoint x: 180, startPoint y: 189, endPoint x: 145, endPoint y: 191, distance: 35.6
click at [145, 214] on div "LSOD R886489683" at bounding box center [149, 217] width 91 height 6
drag, startPoint x: 182, startPoint y: 225, endPoint x: 145, endPoint y: 226, distance: 37.5
click at [145, 251] on div "ZGOB R167481083" at bounding box center [149, 254] width 91 height 6
drag, startPoint x: 179, startPoint y: 301, endPoint x: 146, endPoint y: 301, distance: 32.9
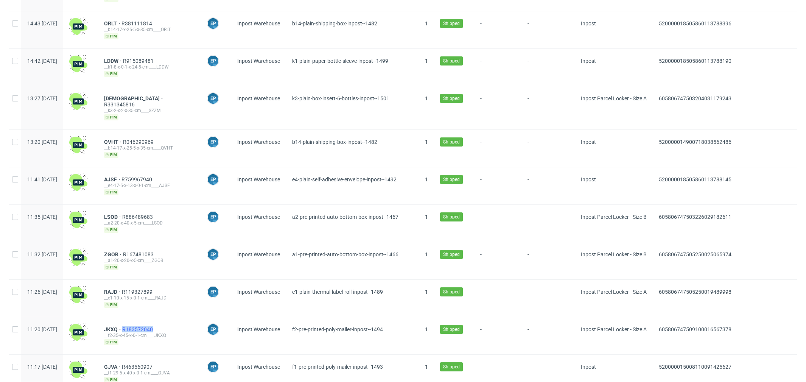
click at [146, 326] on div "JKXQ R183572040" at bounding box center [149, 329] width 91 height 6
drag, startPoint x: 182, startPoint y: 264, endPoint x: 144, endPoint y: 264, distance: 37.8
click at [144, 289] on div "RAJD R119327899" at bounding box center [149, 292] width 91 height 6
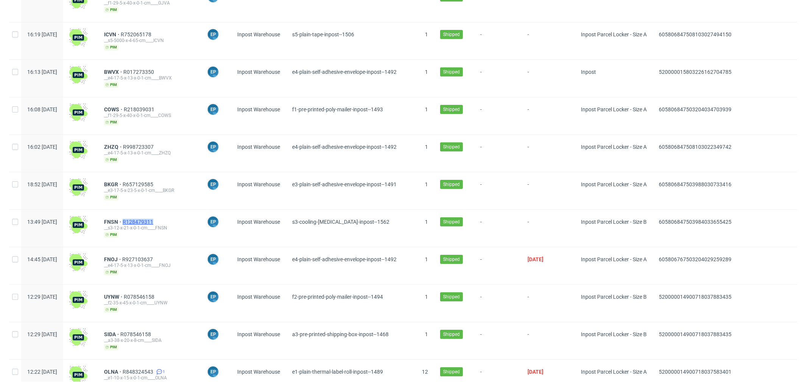
drag, startPoint x: 181, startPoint y: 191, endPoint x: 146, endPoint y: 191, distance: 35.6
click at [146, 219] on div "FNSN R128479311" at bounding box center [149, 222] width 91 height 6
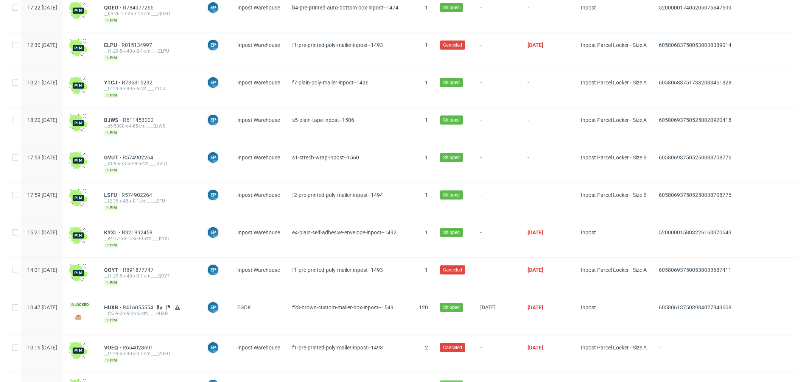
scroll to position [0, 0]
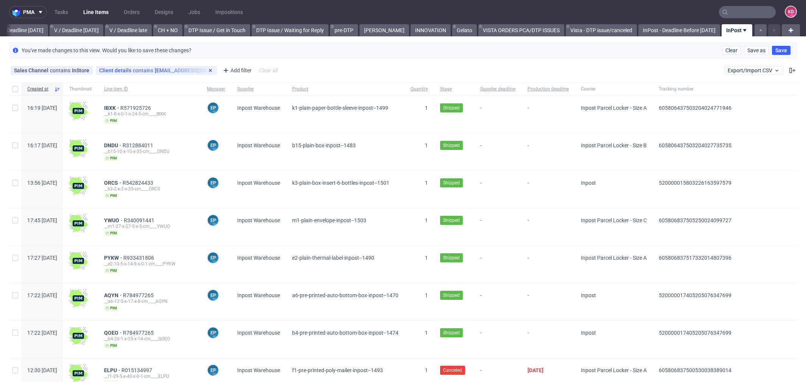
click at [180, 70] on div "Client details contains [EMAIL_ADDRESS][DOMAIN_NAME]" at bounding box center [156, 70] width 114 height 6
click at [183, 104] on span at bounding box center [181, 103] width 9 height 9
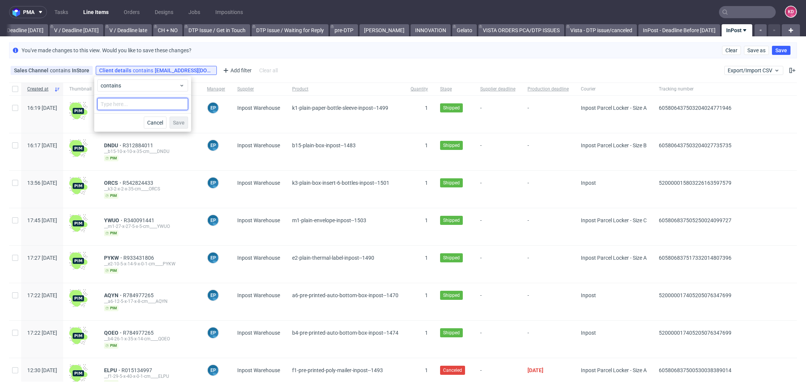
click at [151, 105] on input "text" at bounding box center [142, 104] width 91 height 12
click at [154, 106] on input "text" at bounding box center [142, 104] width 91 height 12
paste input "[PERSON_NAME][EMAIL_ADDRESS][DOMAIN_NAME]"
type input "[PERSON_NAME][EMAIL_ADDRESS][DOMAIN_NAME]"
click at [178, 124] on span "Save" at bounding box center [179, 122] width 12 height 5
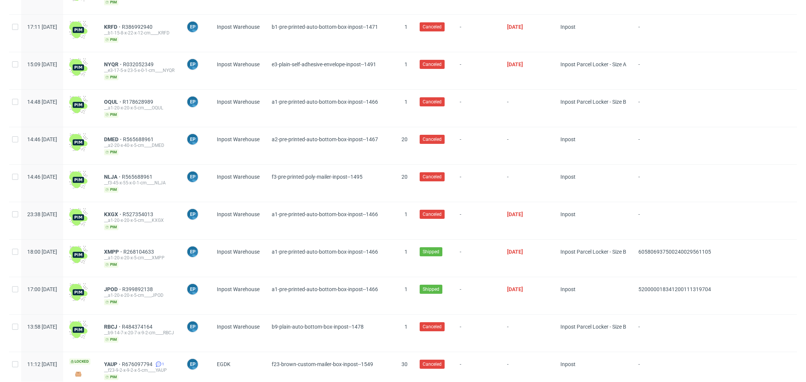
scroll to position [120, 0]
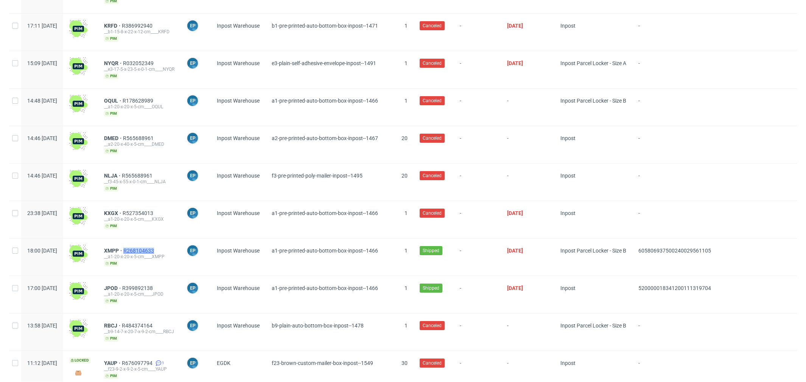
drag, startPoint x: 182, startPoint y: 246, endPoint x: 147, endPoint y: 248, distance: 34.8
click at [147, 248] on div "XMPP R268104633" at bounding box center [139, 250] width 70 height 6
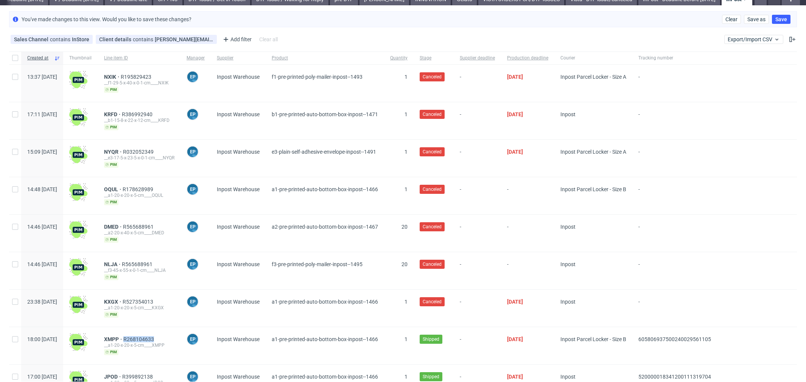
scroll to position [0, 0]
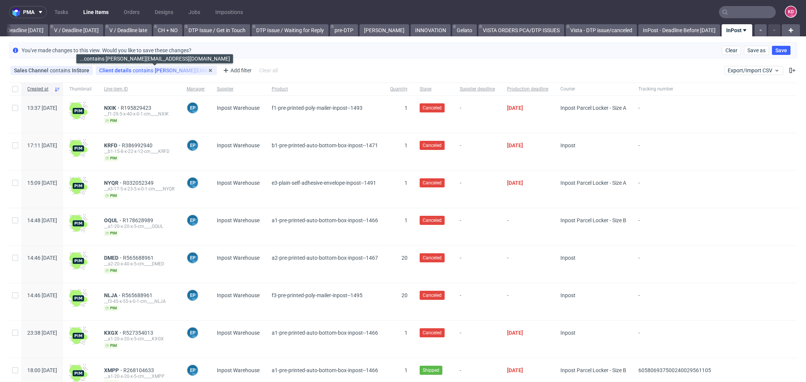
click at [167, 71] on div "Client details contains [PERSON_NAME][EMAIL_ADDRESS][DOMAIN_NAME]" at bounding box center [156, 70] width 114 height 6
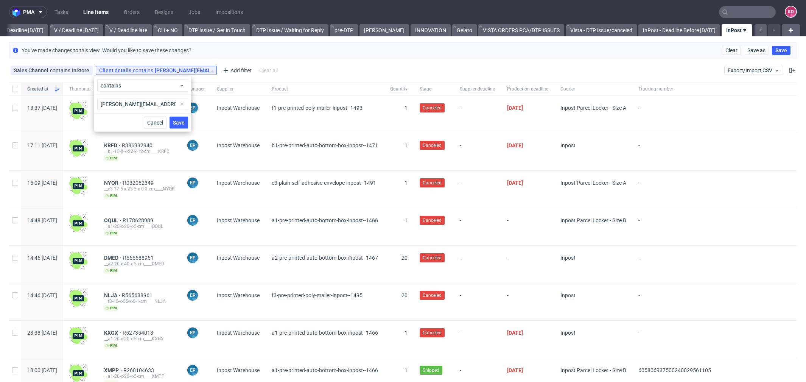
click at [182, 104] on span at bounding box center [181, 103] width 9 height 9
click at [163, 104] on input "text" at bounding box center [142, 104] width 91 height 12
paste input "[EMAIL_ADDRESS][DOMAIN_NAME]"
type input "[EMAIL_ADDRESS][DOMAIN_NAME]"
click at [183, 122] on span "Save" at bounding box center [179, 122] width 12 height 5
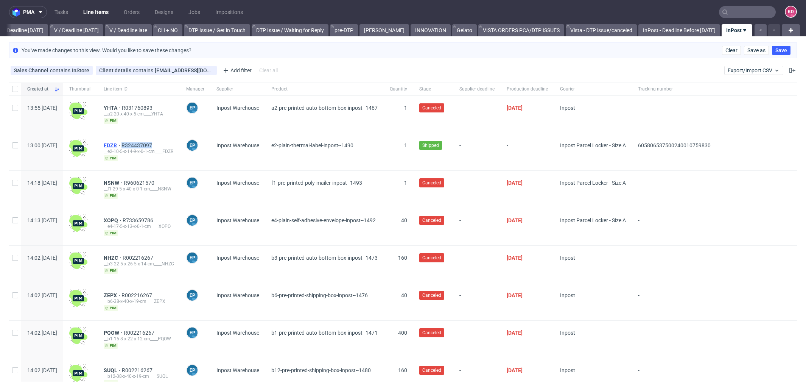
drag, startPoint x: 178, startPoint y: 143, endPoint x: 142, endPoint y: 144, distance: 36.0
click at [142, 144] on div "FDZR R324437097" at bounding box center [139, 145] width 70 height 6
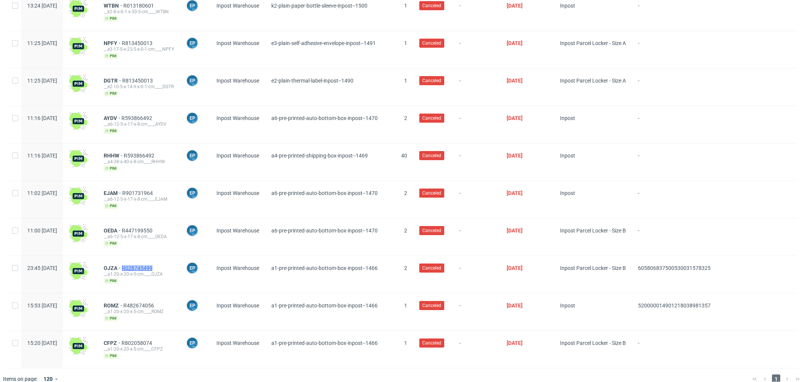
drag, startPoint x: 181, startPoint y: 256, endPoint x: 143, endPoint y: 258, distance: 37.5
click at [143, 265] on div "OJZA R028745499" at bounding box center [139, 268] width 70 height 6
